Goal: Find specific page/section: Find specific page/section

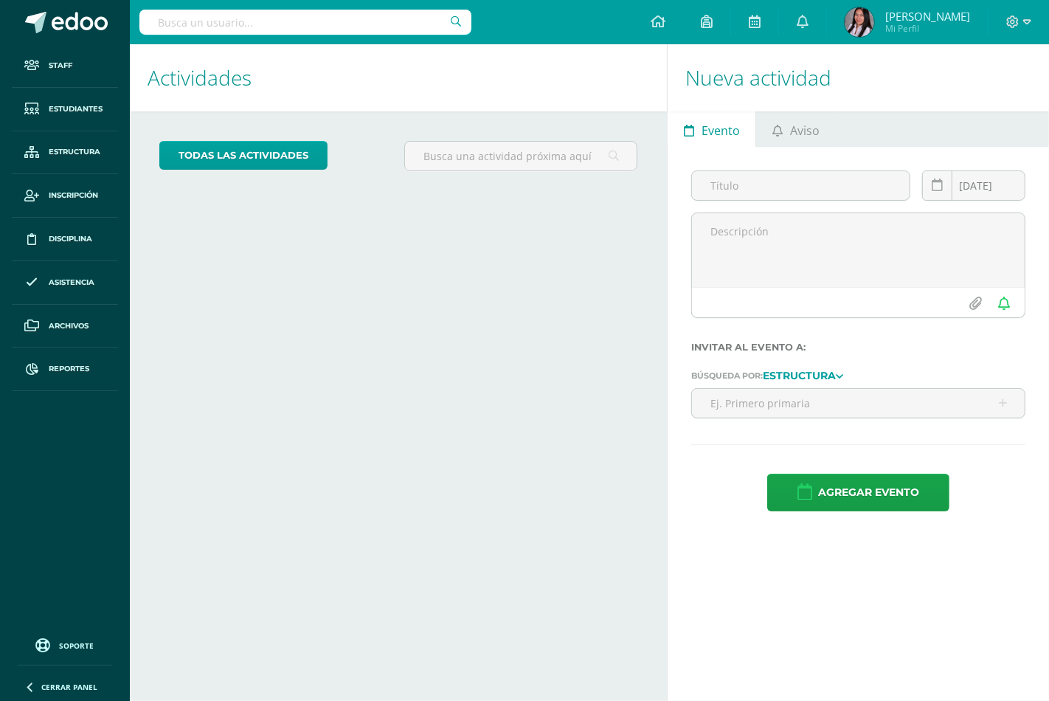
click at [298, 18] on input "text" at bounding box center [305, 22] width 332 height 25
type input "andres lugo"
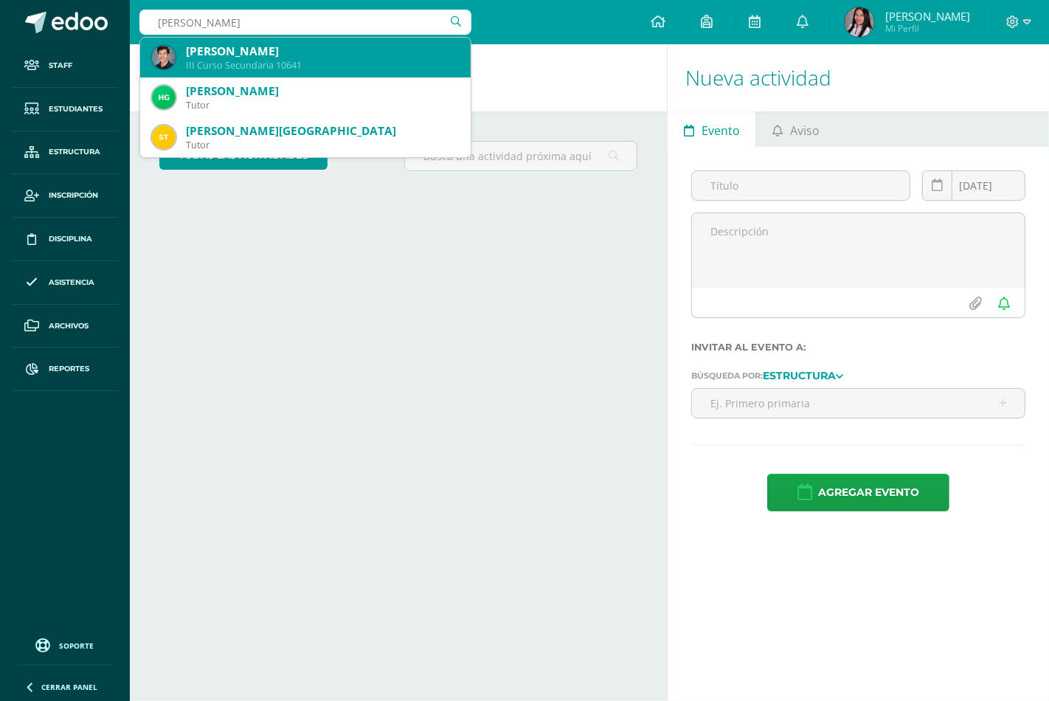
click at [266, 49] on div "[PERSON_NAME]" at bounding box center [322, 51] width 273 height 15
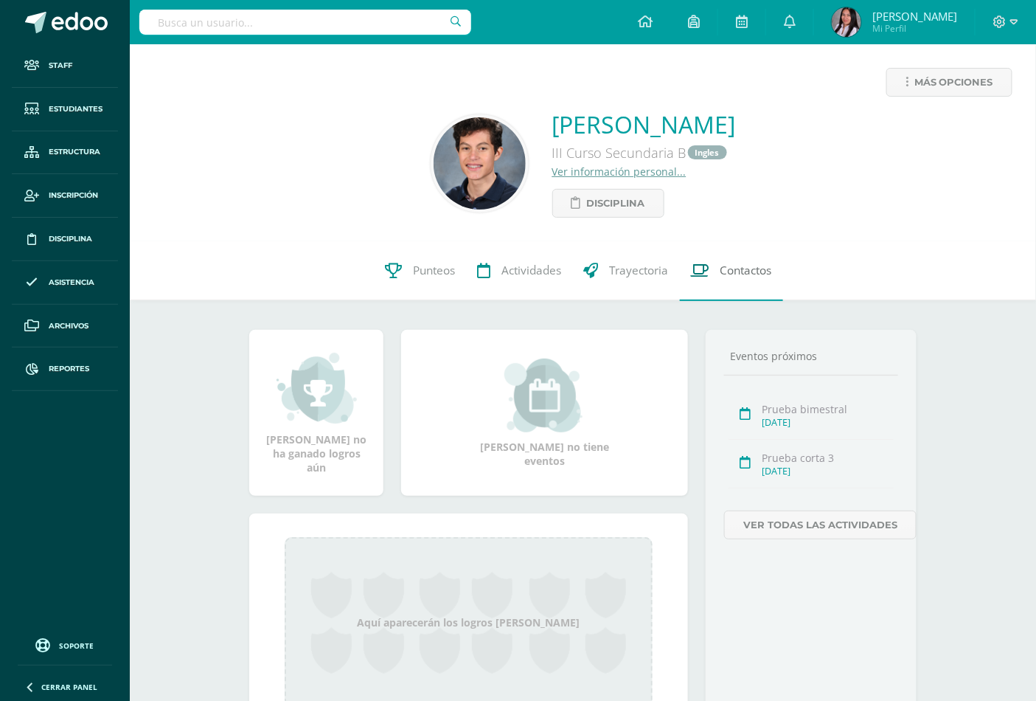
click at [760, 271] on span "Contactos" at bounding box center [747, 270] width 52 height 15
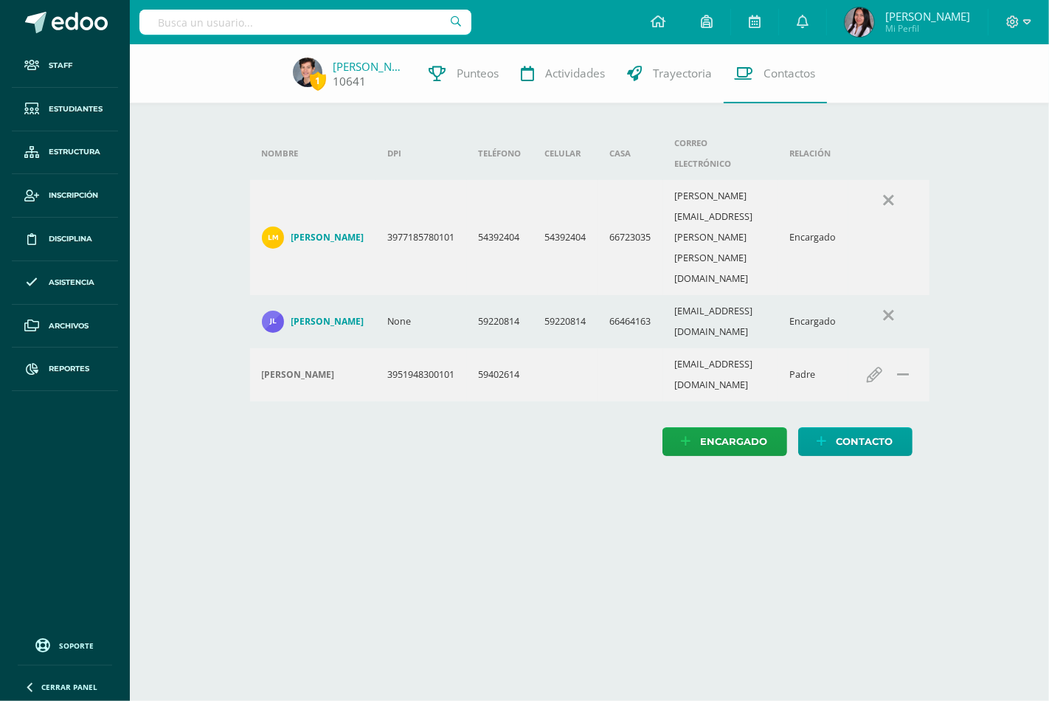
click at [351, 65] on link "Andrés Lugo" at bounding box center [370, 66] width 74 height 15
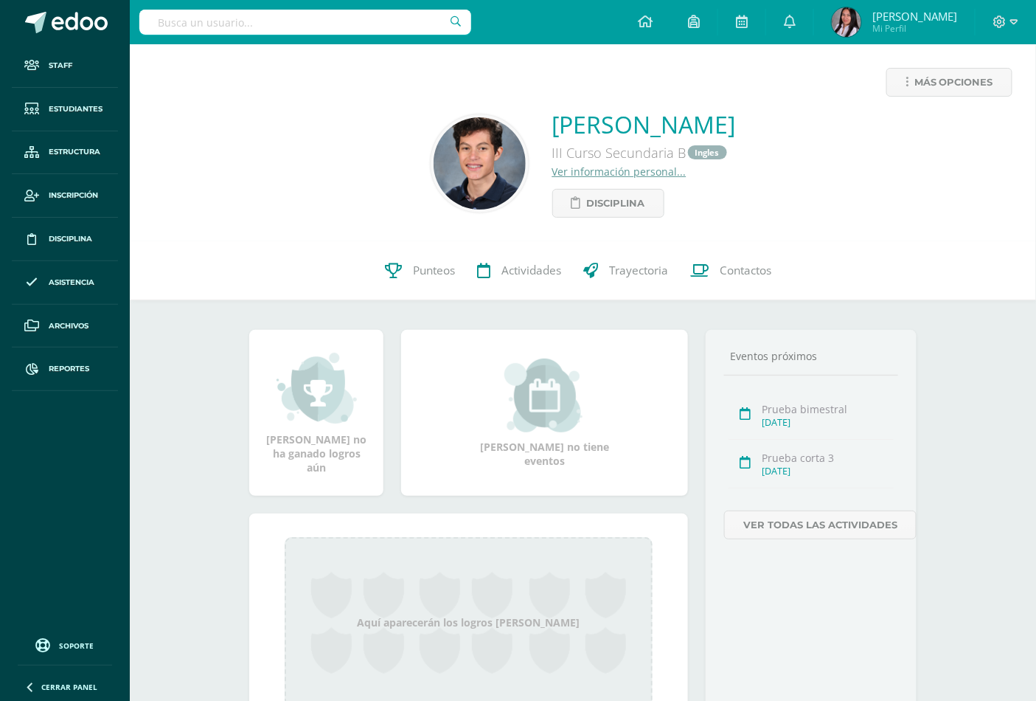
scroll to position [76, 0]
